Goal: Navigation & Orientation: Find specific page/section

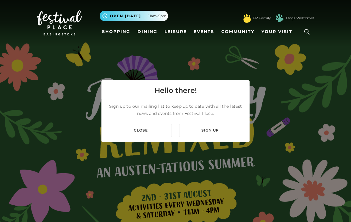
click at [151, 142] on div "Close Sign up" at bounding box center [175, 130] width 148 height 23
click at [151, 137] on link "Close" at bounding box center [141, 130] width 62 height 13
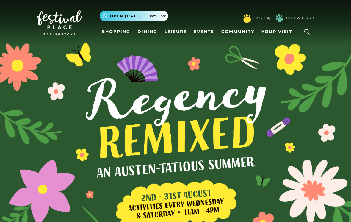
click at [118, 30] on link "Shopping" at bounding box center [116, 31] width 33 height 11
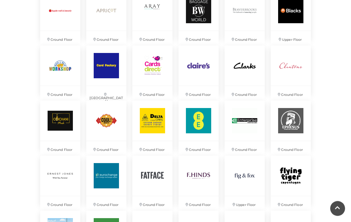
scroll to position [527, 0]
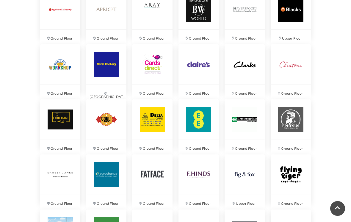
click at [104, 124] on img at bounding box center [106, 120] width 40 height 40
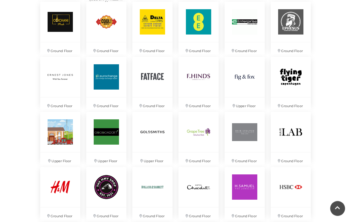
scroll to position [625, 0]
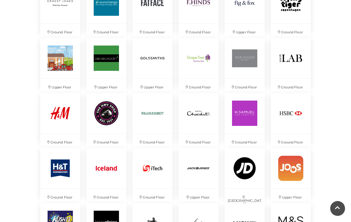
click at [331, 158] on div "Discover something new... Rituals Toytown Søstrene Grene Kushti Comics Fig & Fox" at bounding box center [175, 53] width 351 height 1504
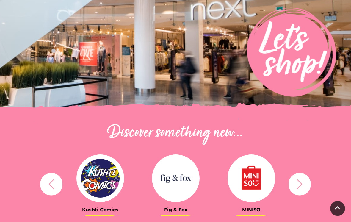
scroll to position [97, 0]
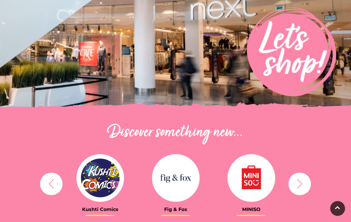
click at [99, 180] on img at bounding box center [100, 178] width 48 height 48
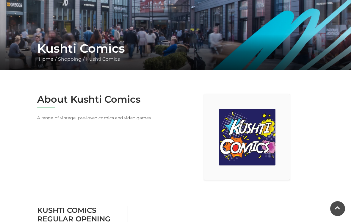
scroll to position [66, 0]
